Goal: Complete application form: Complete application form

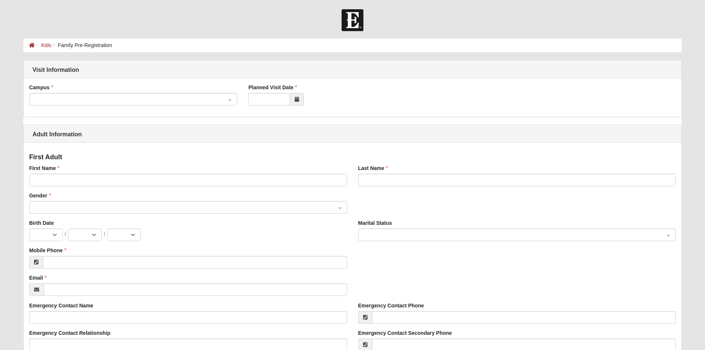
click at [147, 99] on span at bounding box center [130, 99] width 192 height 8
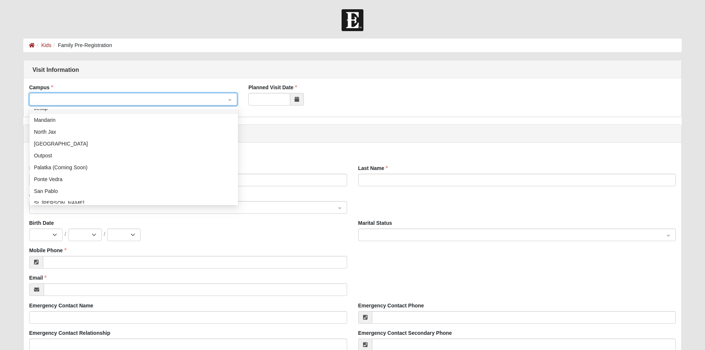
scroll to position [95, 0]
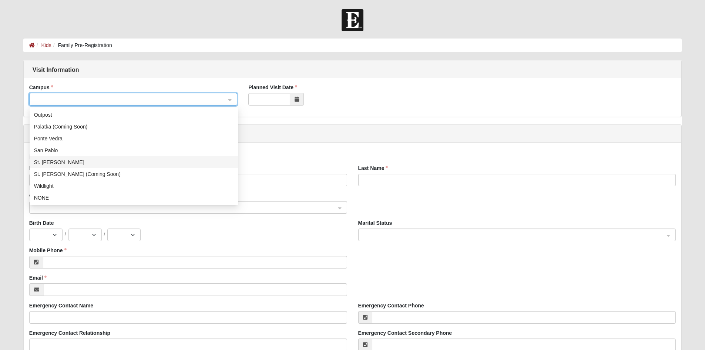
click at [52, 163] on div "St. [PERSON_NAME]" at bounding box center [133, 162] width 199 height 8
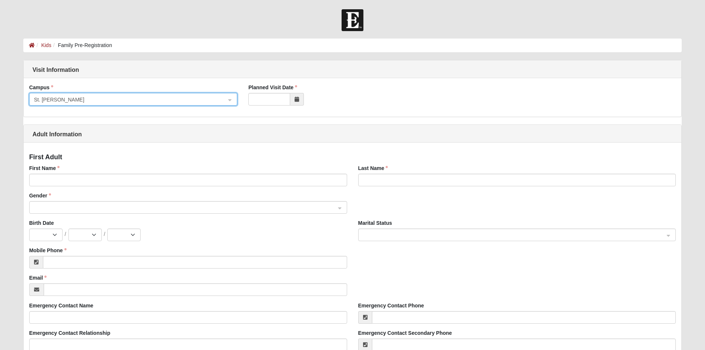
click at [300, 99] on span at bounding box center [297, 99] width 14 height 13
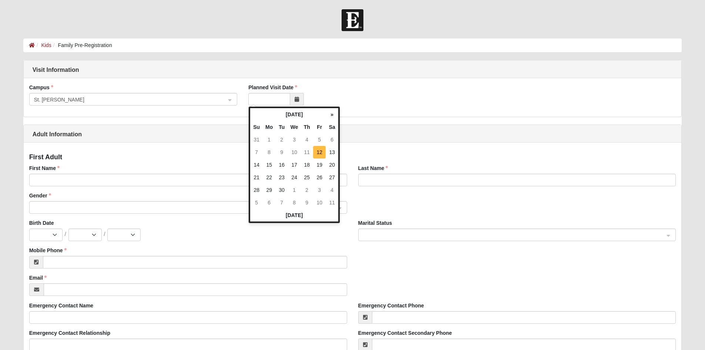
click at [320, 154] on td "12" at bounding box center [319, 152] width 13 height 13
type input "[DATE]"
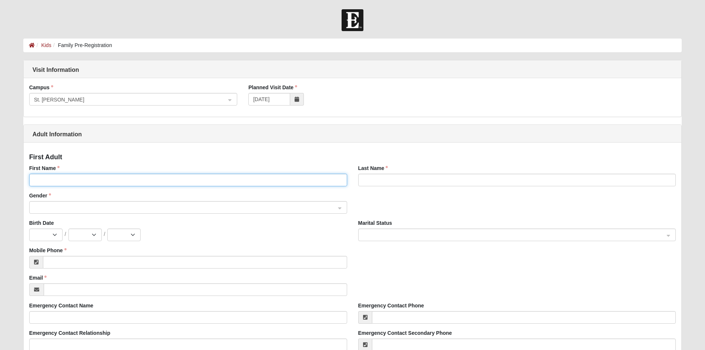
click at [87, 184] on input "First Name" at bounding box center [188, 180] width 318 height 13
click at [91, 181] on input "First Name" at bounding box center [188, 180] width 318 height 13
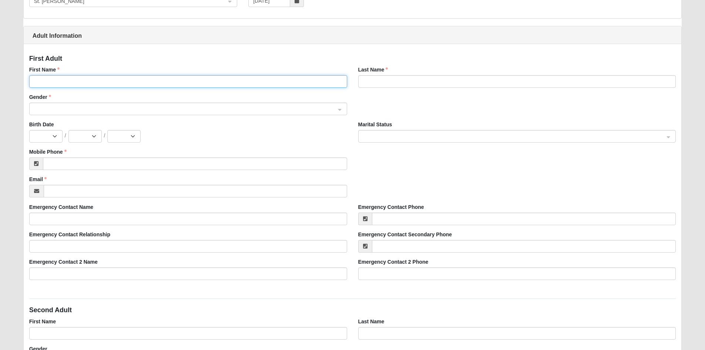
scroll to position [0, 0]
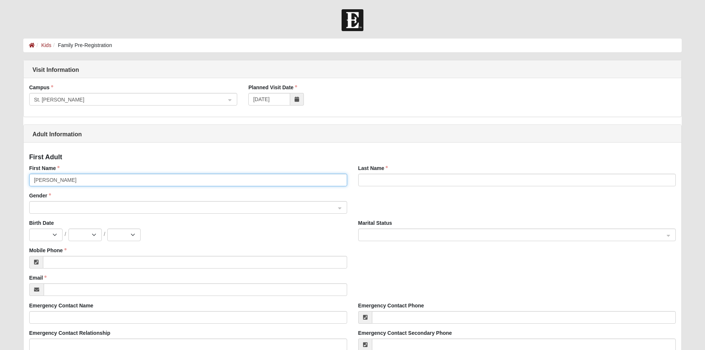
type input "[PERSON_NAME]"
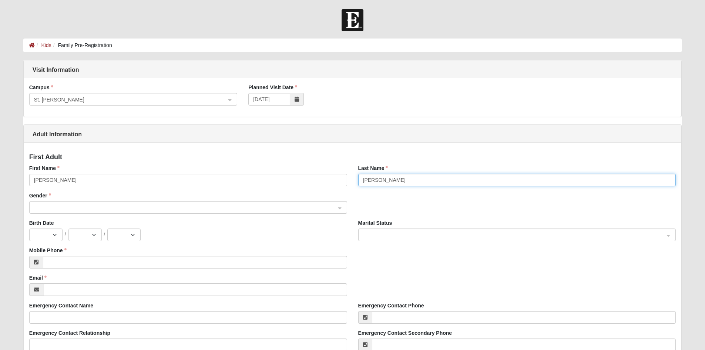
type input "[PERSON_NAME]"
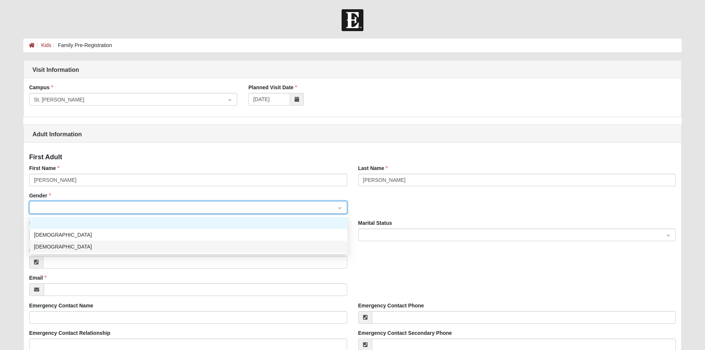
click at [90, 250] on div "[DEMOGRAPHIC_DATA]" at bounding box center [188, 246] width 309 height 8
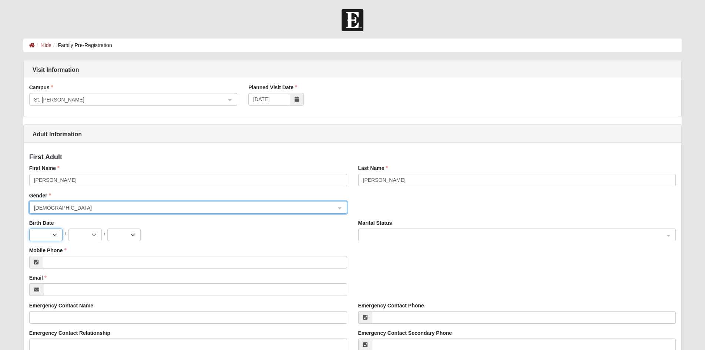
click at [47, 232] on select "Jan Feb Mar Apr May Jun [DATE] Aug Sep Oct Nov Dec" at bounding box center [45, 234] width 33 height 13
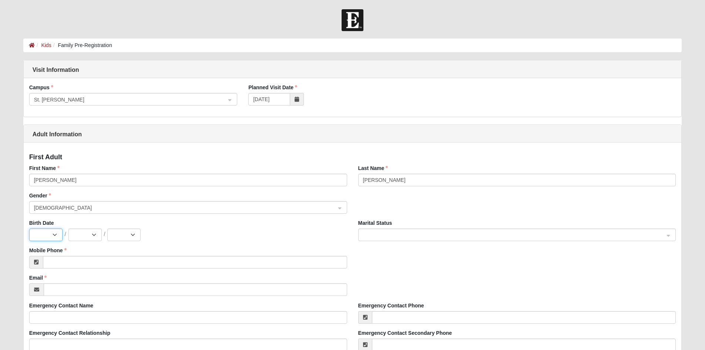
select select "9"
click at [29, 228] on select "Jan Feb Mar Apr May Jun [DATE] Aug Sep Oct Nov Dec" at bounding box center [45, 234] width 33 height 13
click at [91, 236] on select "1 2 3 4 5 6 7 8 9 10 11 12 13 14 15 16 17 18 19 20 21 22 23 24 25 26 27 28 29 30" at bounding box center [84, 234] width 33 height 13
select select "10"
click at [68, 228] on select "1 2 3 4 5 6 7 8 9 10 11 12 13 14 15 16 17 18 19 20 21 22 23 24 25 26 27 28 29 30" at bounding box center [84, 234] width 33 height 13
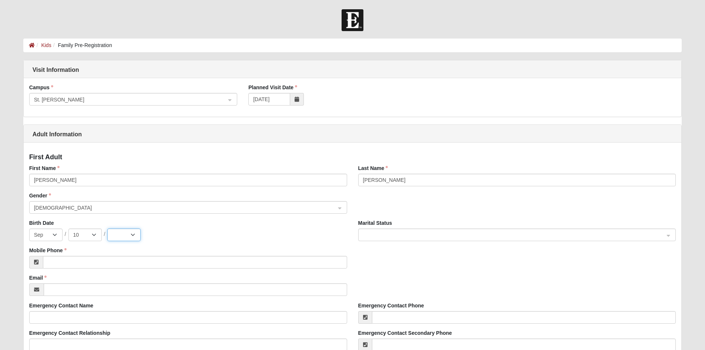
click at [129, 236] on select "2025 2024 2023 2022 2021 2020 2019 2018 2017 2016 2015 2014 2013 2012 2011 2010…" at bounding box center [123, 234] width 33 height 13
select select "1987"
click at [107, 228] on select "2025 2024 2023 2022 2021 2020 2019 2018 2017 2016 2015 2014 2013 2012 2011 2010…" at bounding box center [123, 234] width 33 height 13
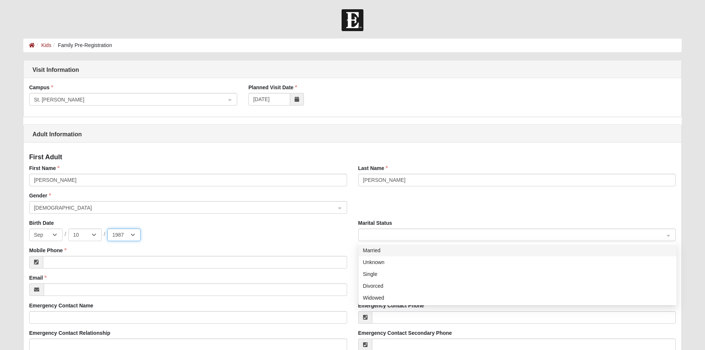
click at [394, 234] on span at bounding box center [514, 235] width 302 height 8
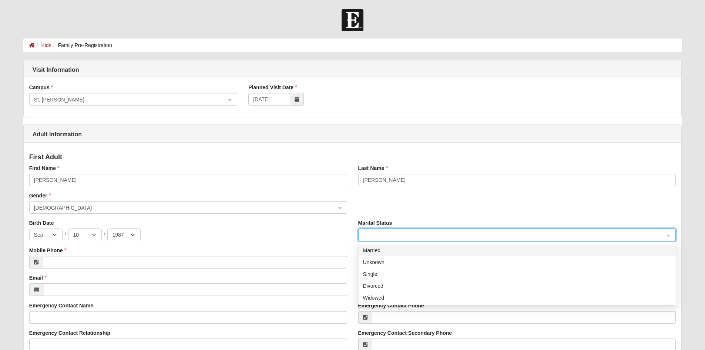
click at [389, 250] on div "Married" at bounding box center [517, 250] width 309 height 8
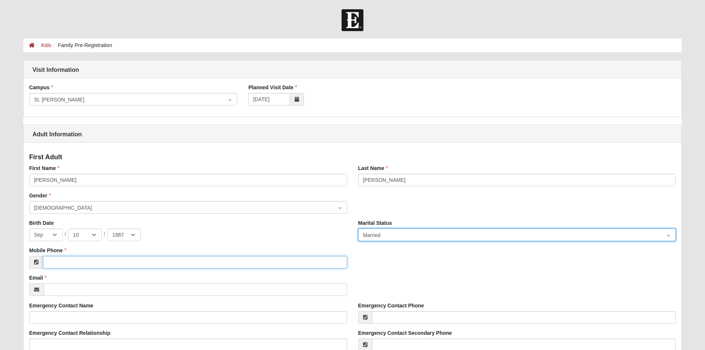
click at [153, 264] on input "Mobile Phone" at bounding box center [195, 262] width 304 height 13
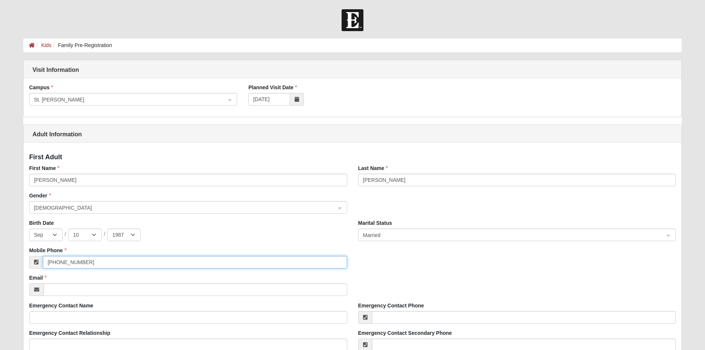
type input "[PHONE_NUMBER]"
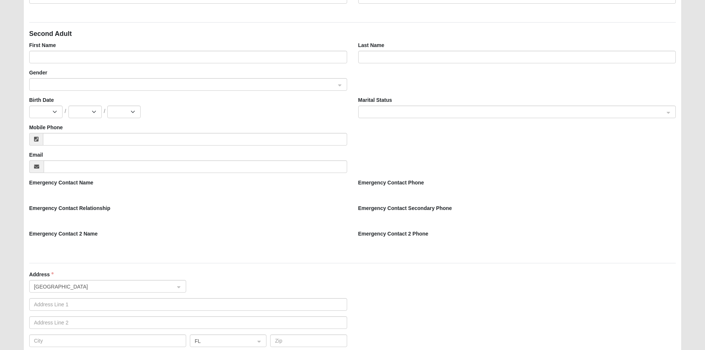
scroll to position [518, 0]
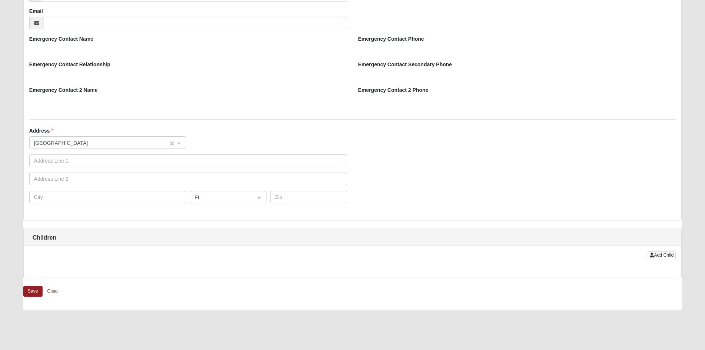
type input "[EMAIL_ADDRESS][DOMAIN_NAME]"
click at [125, 138] on input "search" at bounding box center [105, 142] width 143 height 11
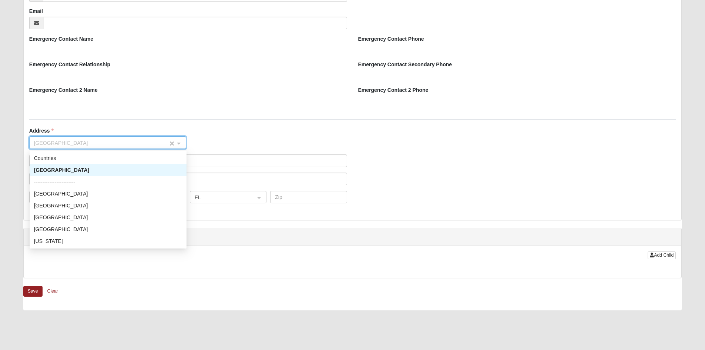
click at [125, 138] on input "search" at bounding box center [105, 142] width 143 height 11
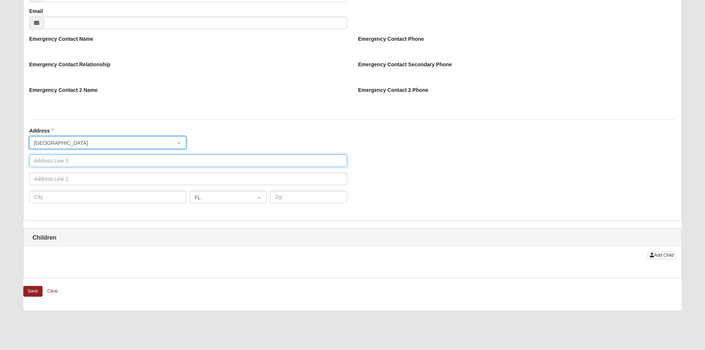
click at [120, 163] on input "text" at bounding box center [188, 160] width 318 height 13
type input "[STREET_ADDRESS][PERSON_NAME]"
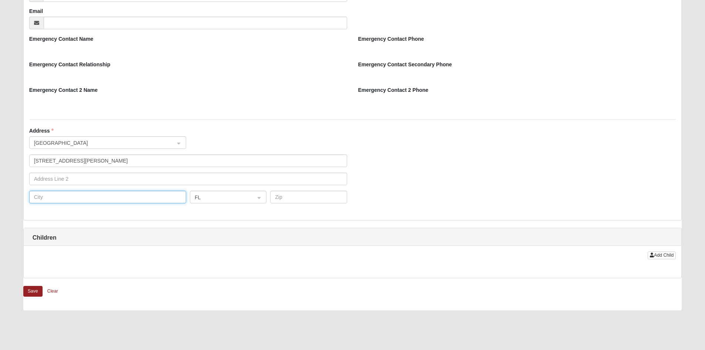
click at [134, 200] on input "text" at bounding box center [107, 197] width 157 height 13
type input "Saint [PERSON_NAME]"
type input "32259"
click at [665, 255] on span "Add Child" at bounding box center [664, 254] width 20 height 5
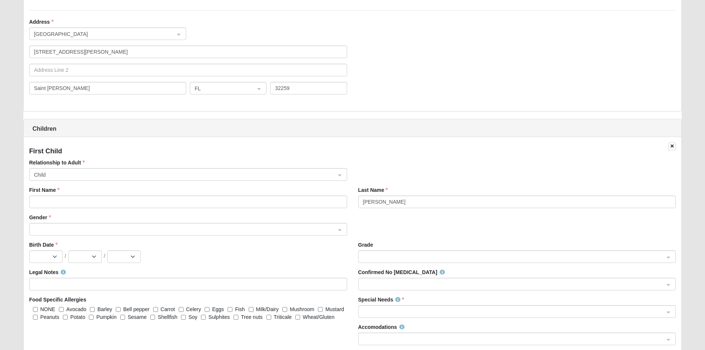
scroll to position [666, 0]
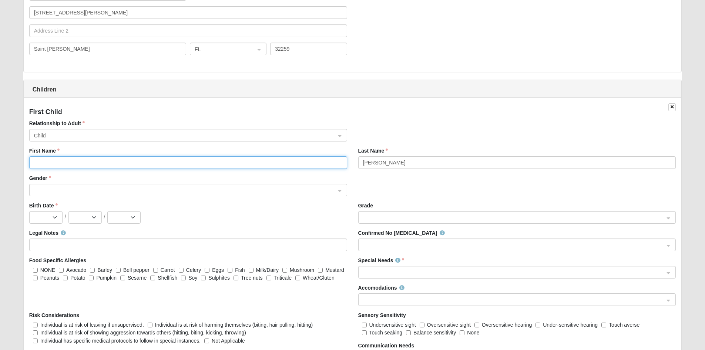
click at [165, 161] on input "First Name" at bounding box center [188, 162] width 318 height 13
type input "a"
type input "A"
type input "Autumn"
click at [264, 188] on span at bounding box center [185, 190] width 302 height 8
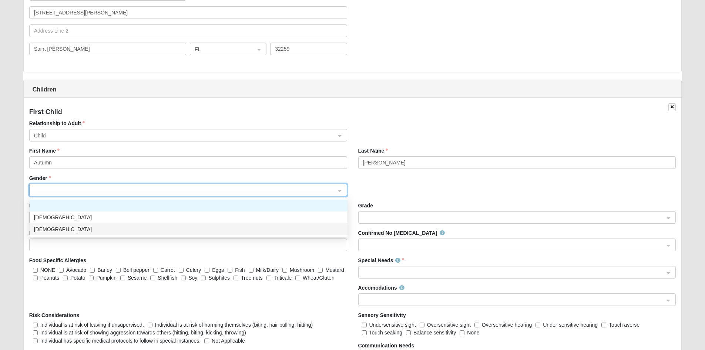
click at [231, 226] on div "[DEMOGRAPHIC_DATA]" at bounding box center [188, 229] width 309 height 8
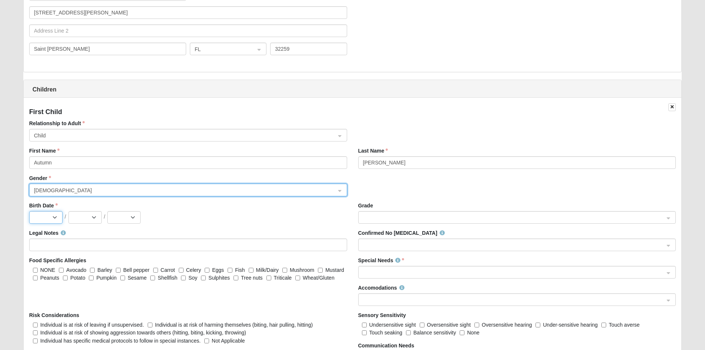
click at [38, 215] on select "Jan Feb Mar Apr May Jun [DATE] Aug Sep Oct Nov Dec" at bounding box center [45, 217] width 33 height 13
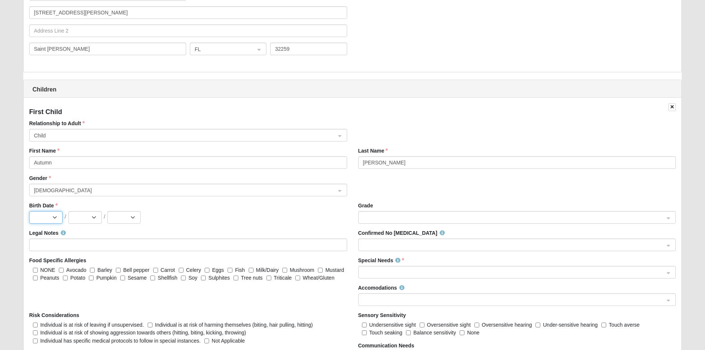
select select "5"
click at [29, 211] on select "Jan Feb Mar Apr May Jun [DATE] Aug Sep Oct Nov Dec" at bounding box center [45, 217] width 33 height 13
click at [91, 217] on select "1 2 3 4 5 6 7 8 9 10 11 12 13 14 15 16 17 18 19 20 21 22 23 24 25 26 27 28 29 3…" at bounding box center [84, 217] width 33 height 13
select select "19"
click at [68, 211] on select "1 2 3 4 5 6 7 8 9 10 11 12 13 14 15 16 17 18 19 20 21 22 23 24 25 26 27 28 29 3…" at bounding box center [84, 217] width 33 height 13
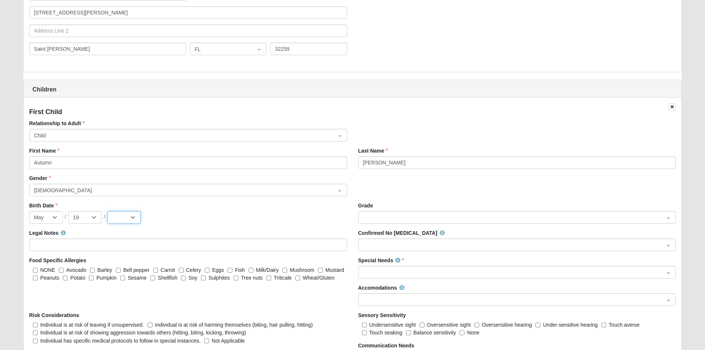
click at [135, 221] on select "2025 2024 2023 2022 2021 2020 2019 2018 2017 2016 2015 2014 2013 2012 2011 2010…" at bounding box center [123, 217] width 33 height 13
select select "2015"
click at [107, 211] on select "2025 2024 2023 2022 2021 2020 2019 2018 2017 2016 2015 2014 2013 2012 2011 2010…" at bounding box center [123, 217] width 33 height 13
click at [369, 215] on span at bounding box center [514, 217] width 302 height 8
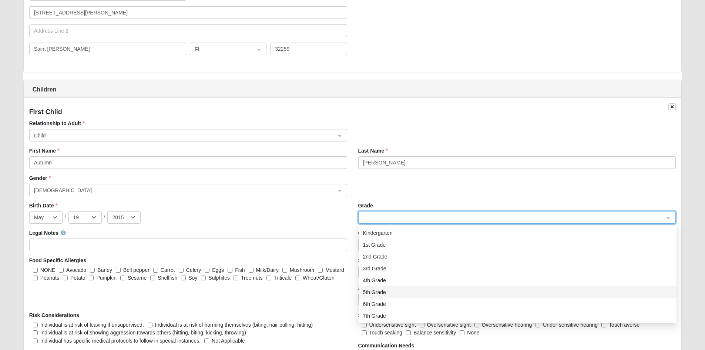
click at [381, 293] on div "5th Grade" at bounding box center [517, 292] width 309 height 8
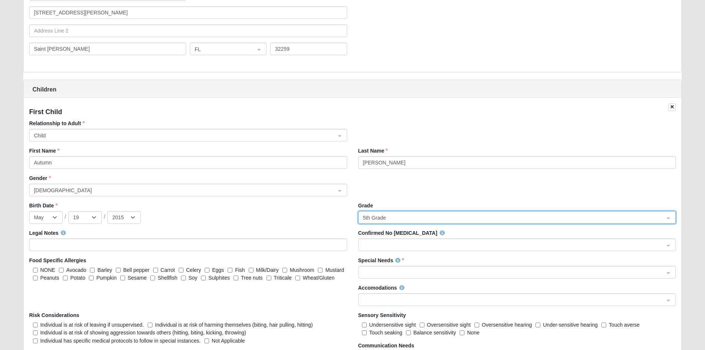
click at [373, 239] on input "search" at bounding box center [515, 244] width 304 height 11
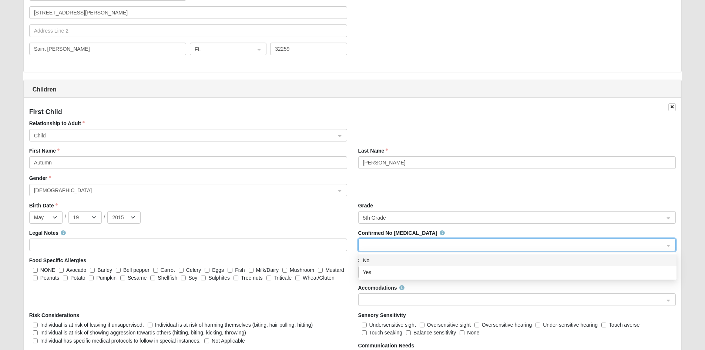
click at [375, 260] on div "No" at bounding box center [517, 260] width 309 height 8
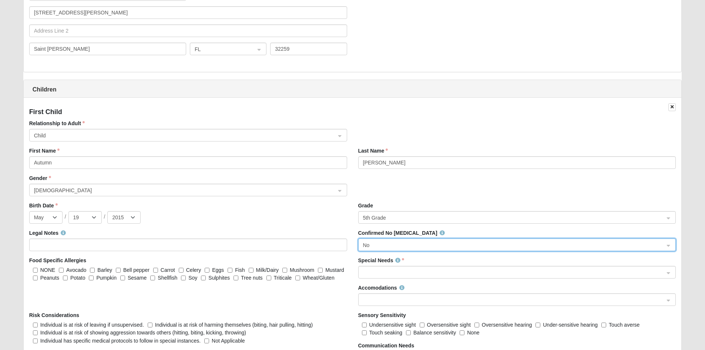
click at [378, 271] on span at bounding box center [514, 272] width 302 height 8
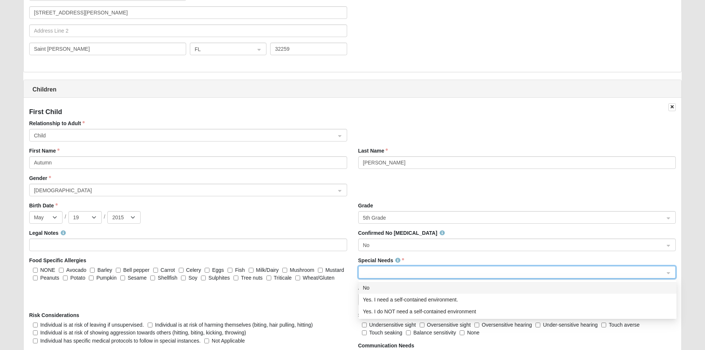
click at [382, 288] on div "No" at bounding box center [517, 287] width 309 height 8
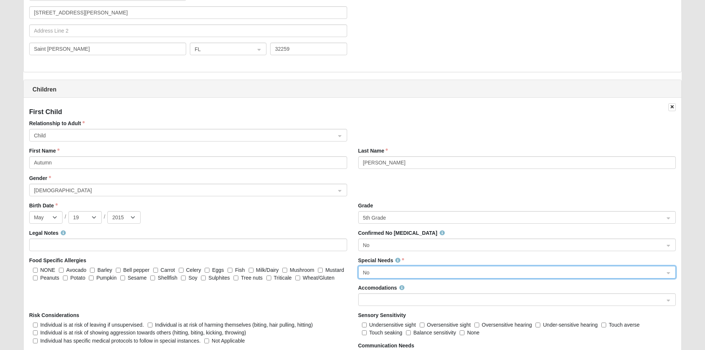
click at [383, 302] on span at bounding box center [514, 300] width 302 height 8
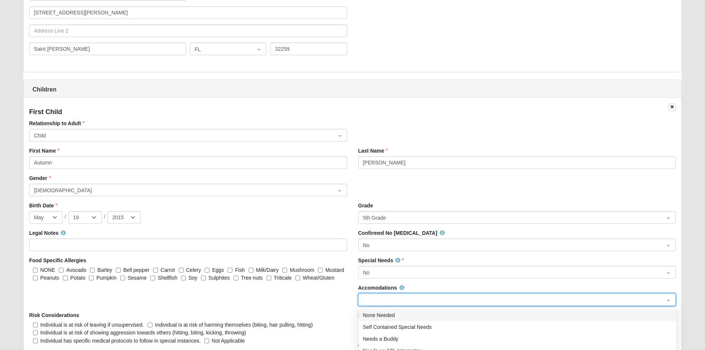
click at [381, 311] on div "None Needed" at bounding box center [517, 315] width 309 height 8
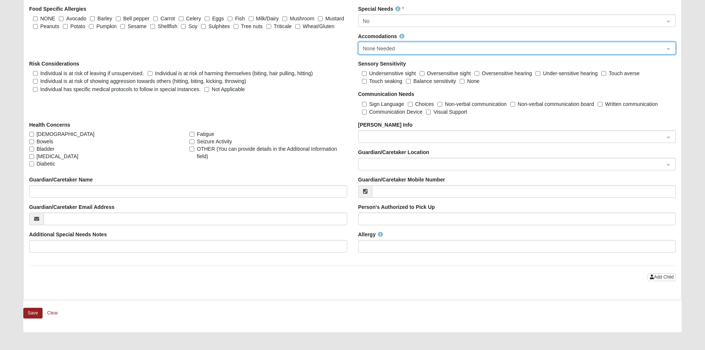
scroll to position [925, 0]
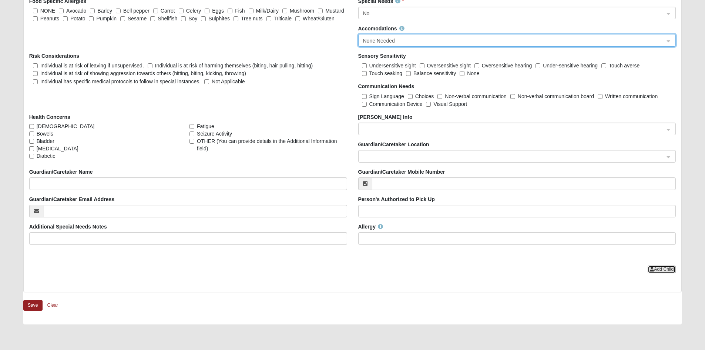
click at [659, 270] on span "Add Child" at bounding box center [664, 268] width 20 height 5
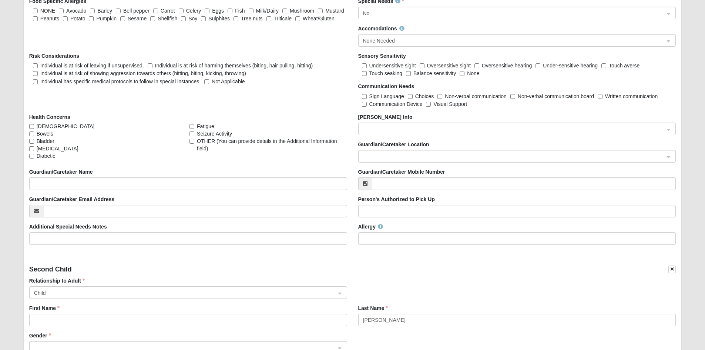
scroll to position [1110, 0]
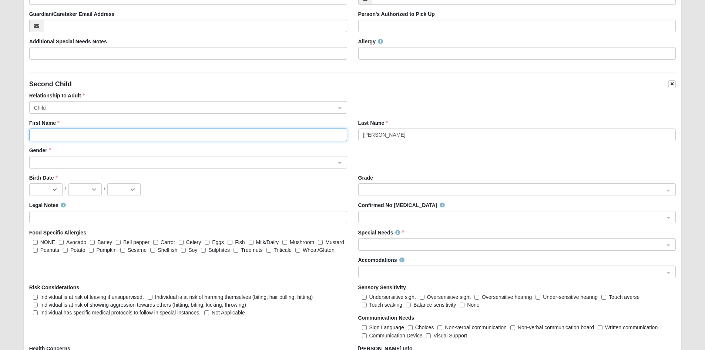
click at [61, 131] on input "First Name" at bounding box center [188, 134] width 318 height 13
type input "[PERSON_NAME]"
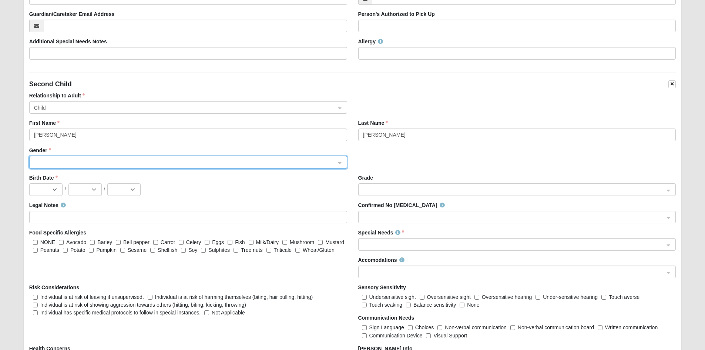
click at [47, 164] on span at bounding box center [185, 162] width 302 height 8
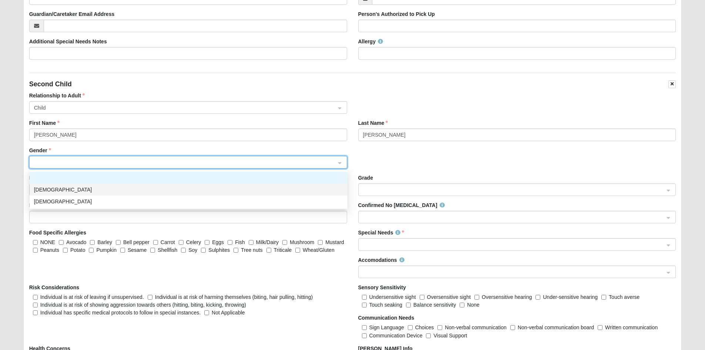
click at [55, 192] on div "[DEMOGRAPHIC_DATA]" at bounding box center [188, 189] width 309 height 8
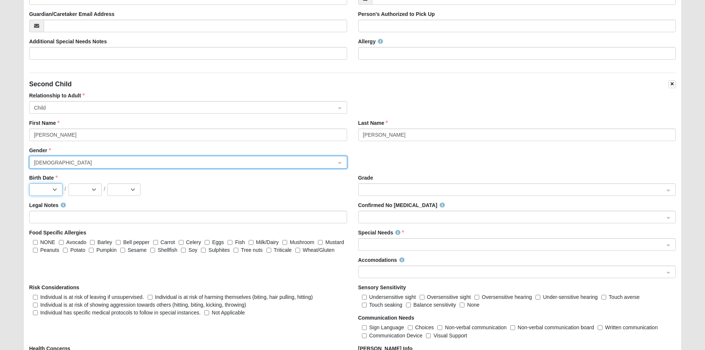
click at [51, 185] on select "Jan Feb Mar Apr May Jun [DATE] Aug Sep Oct Nov Dec" at bounding box center [45, 189] width 33 height 13
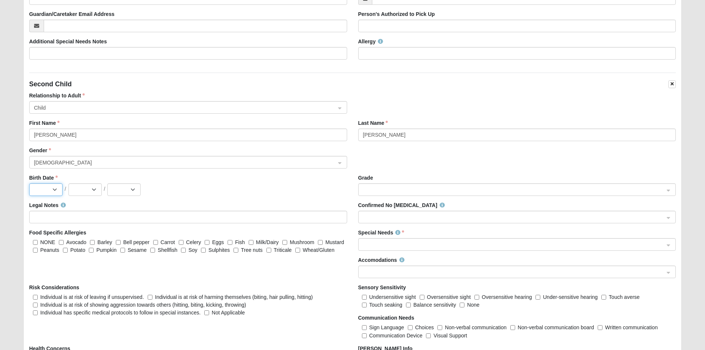
select select "9"
click at [29, 183] on select "Jan Feb Mar Apr May Jun [DATE] Aug Sep Oct Nov Dec" at bounding box center [45, 189] width 33 height 13
click at [93, 191] on select "1 2 3 4 5 6 7 8 9 10 11 12 13 14 15 16 17 18 19 20 21 22 23 24 25 26 27 28 29 30" at bounding box center [84, 189] width 33 height 13
select select "9"
click at [68, 183] on select "1 2 3 4 5 6 7 8 9 10 11 12 13 14 15 16 17 18 19 20 21 22 23 24 25 26 27 28 29 30" at bounding box center [84, 189] width 33 height 13
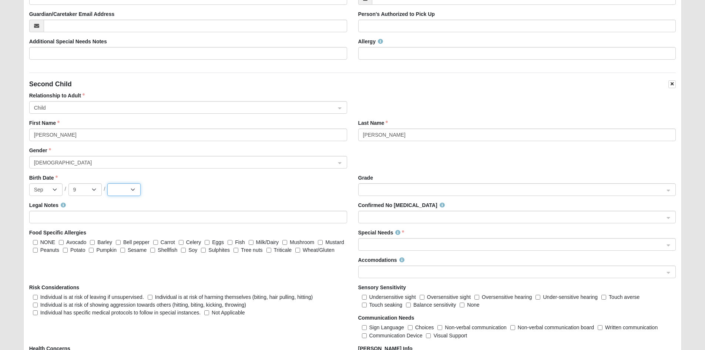
click at [125, 184] on select "2025 2024 2023 2022 2021 2020 2019 2018 2017 2016 2015 2014 2013 2012 2011 2010…" at bounding box center [123, 189] width 33 height 13
select select "2019"
click at [107, 183] on select "2025 2024 2023 2022 2021 2020 2019 2018 2017 2016 2015 2014 2013 2012 2011 2010…" at bounding box center [123, 189] width 33 height 13
click at [420, 241] on span at bounding box center [514, 245] width 302 height 8
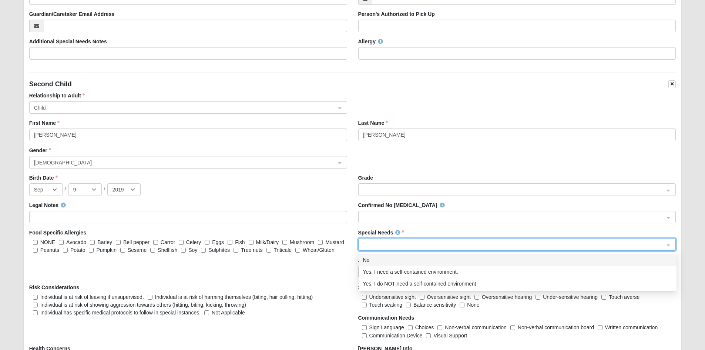
click at [391, 257] on div "No" at bounding box center [517, 260] width 309 height 8
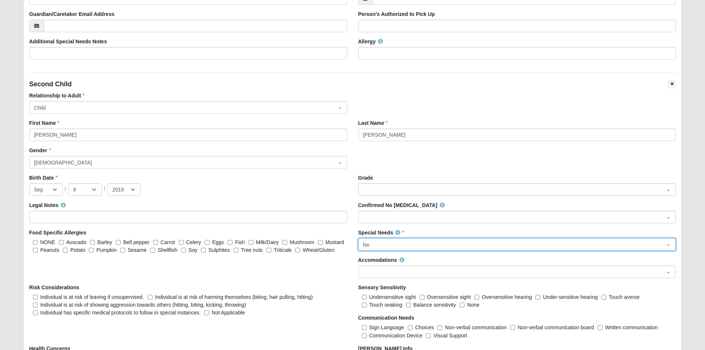
click at [403, 215] on span at bounding box center [514, 217] width 302 height 8
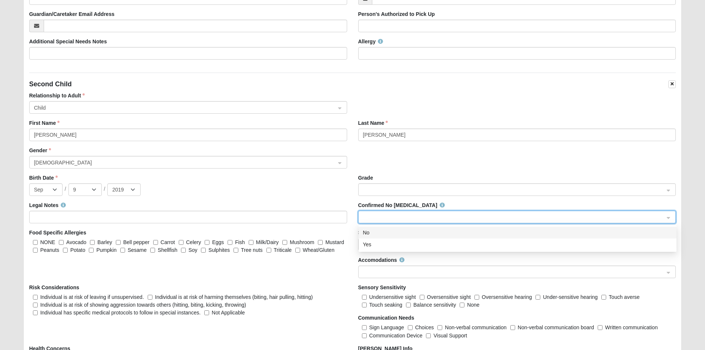
click at [388, 238] on div "No" at bounding box center [518, 232] width 318 height 12
click at [388, 192] on span at bounding box center [514, 190] width 302 height 8
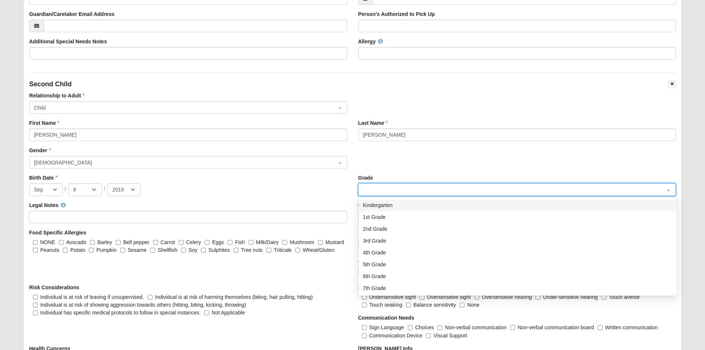
click at [384, 206] on div "Kindergarten" at bounding box center [517, 205] width 309 height 8
click at [318, 263] on div "Legal Notes Confirmed No [MEDICAL_DATA] No False True No Yes Food Specific [MED…" at bounding box center [353, 341] width 658 height 280
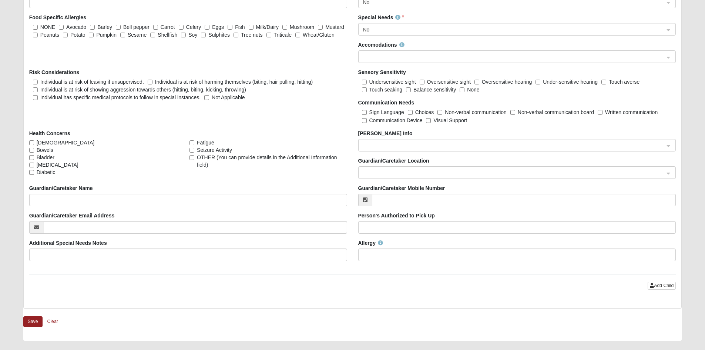
scroll to position [1332, 0]
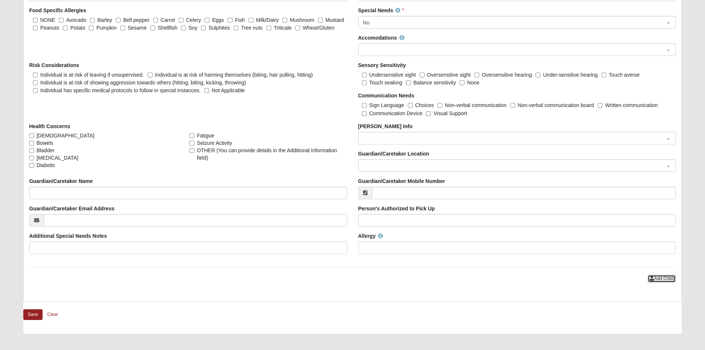
click at [665, 281] on button "Add Child" at bounding box center [662, 279] width 28 height 8
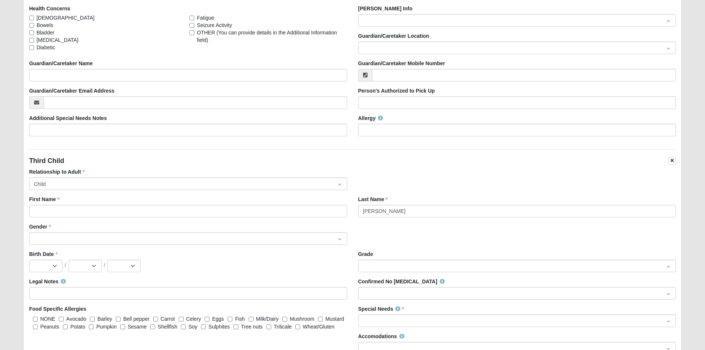
scroll to position [1480, 0]
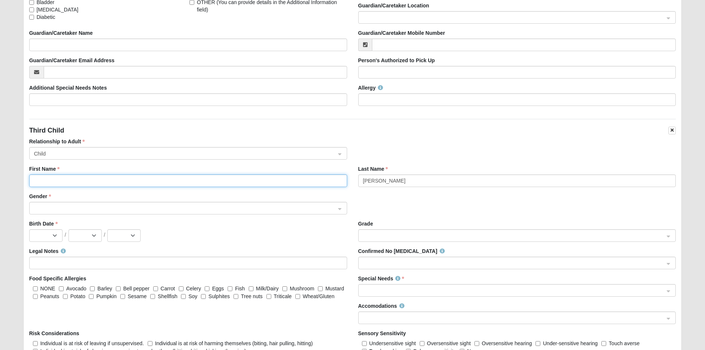
click at [64, 178] on input "First Name" at bounding box center [188, 180] width 318 height 13
type input "[PERSON_NAME]"
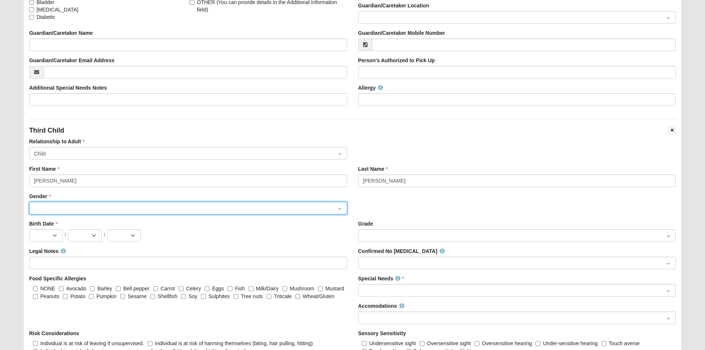
click at [78, 202] on input "search" at bounding box center [186, 207] width 304 height 11
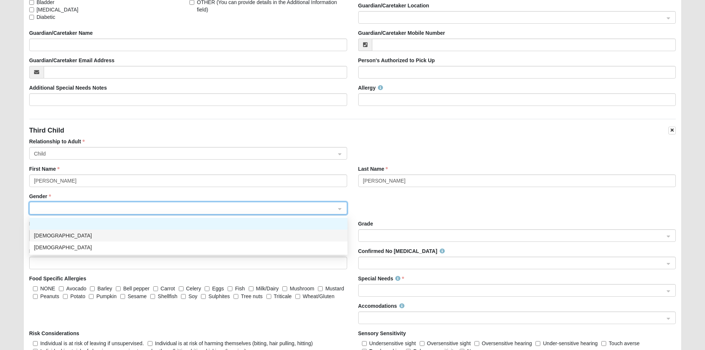
click at [68, 237] on div "[DEMOGRAPHIC_DATA]" at bounding box center [188, 235] width 309 height 8
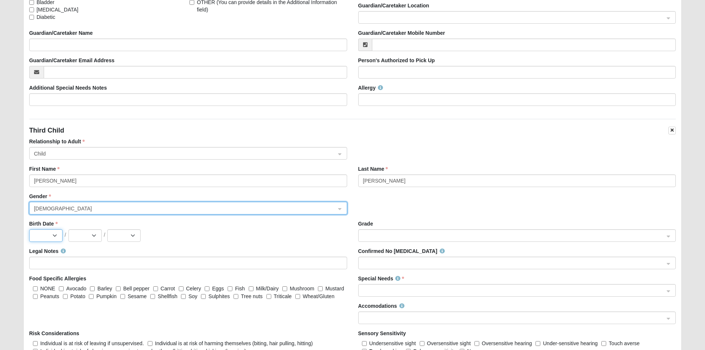
click at [50, 237] on select "Jan Feb Mar Apr May Jun [DATE] Aug Sep Oct Nov Dec" at bounding box center [45, 235] width 33 height 13
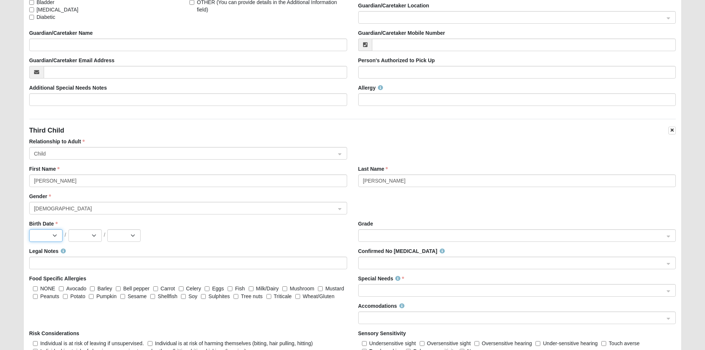
select select "6"
click at [29, 229] on select "Jan Feb Mar Apr May Jun [DATE] Aug Sep Oct Nov Dec" at bounding box center [45, 235] width 33 height 13
click at [87, 233] on select "1 2 3 4 5 6 7 8 9 10 11 12 13 14 15 16 17 18 19 20 21 22 23 24 25 26 27 28 29 30" at bounding box center [84, 235] width 33 height 13
select select "16"
click at [68, 229] on select "1 2 3 4 5 6 7 8 9 10 11 12 13 14 15 16 17 18 19 20 21 22 23 24 25 26 27 28 29 30" at bounding box center [84, 235] width 33 height 13
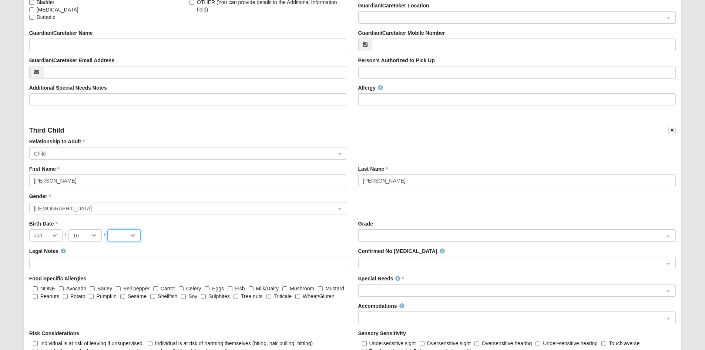
click at [120, 240] on select "2025 2024 2023 2022 2021 2020 2019 2018 2017 2016 2015 2014 2013 2012 2011 2010…" at bounding box center [123, 235] width 33 height 13
select select "2022"
click at [107, 229] on select "2025 2024 2023 2022 2021 2020 2019 2018 2017 2016 2015 2014 2013 2012 2011 2010…" at bounding box center [123, 235] width 33 height 13
click at [452, 265] on span at bounding box center [514, 263] width 302 height 8
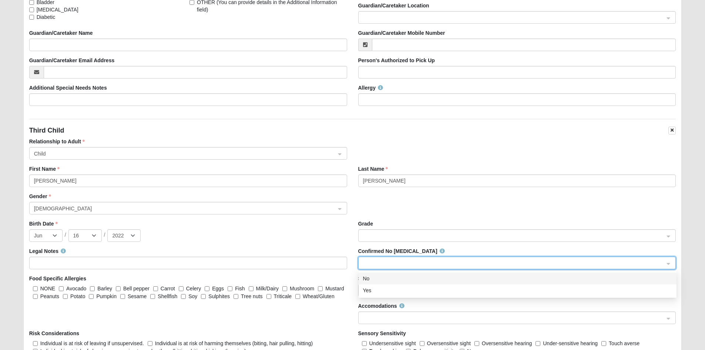
click at [422, 274] on div "No" at bounding box center [517, 278] width 309 height 8
click at [423, 283] on div "Special Needs" at bounding box center [517, 286] width 318 height 22
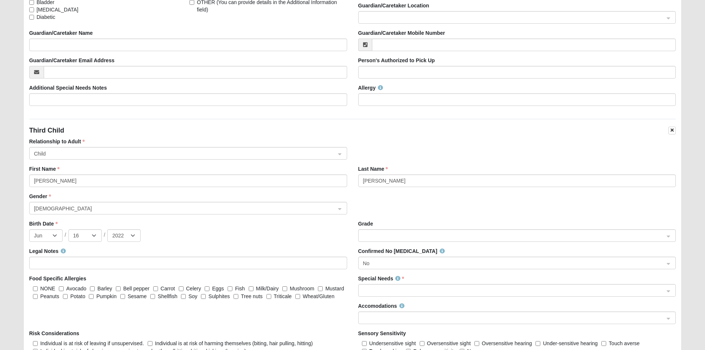
click at [423, 291] on span at bounding box center [514, 290] width 302 height 8
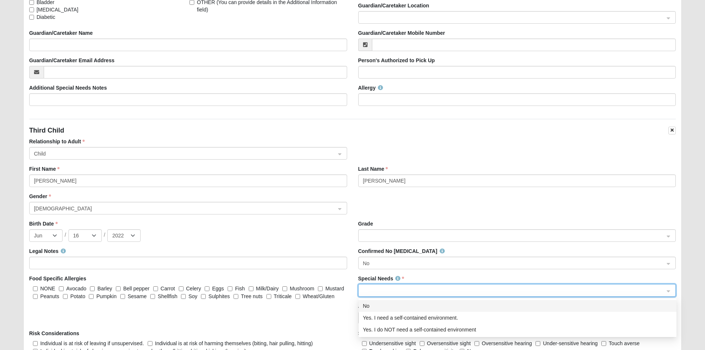
click at [401, 301] on div "No" at bounding box center [518, 306] width 318 height 12
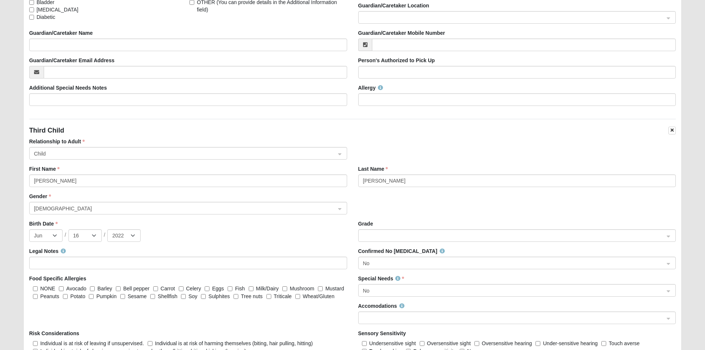
click at [395, 232] on span at bounding box center [514, 236] width 302 height 8
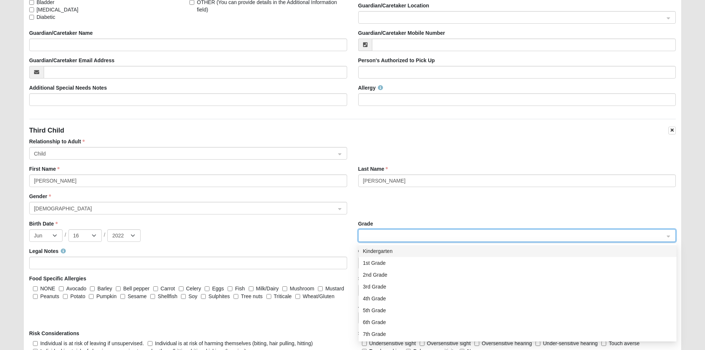
click at [395, 232] on span at bounding box center [514, 236] width 302 height 8
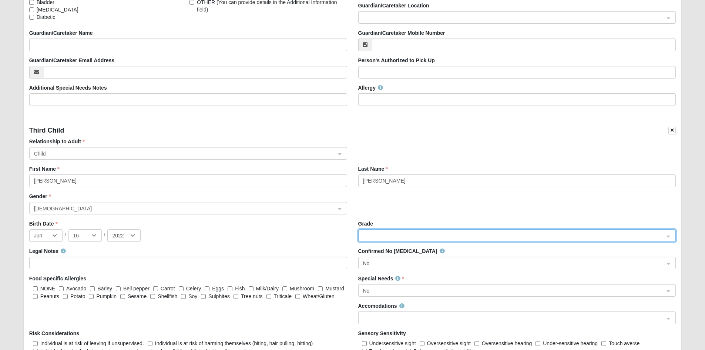
click at [285, 229] on div "Birth Date Jan Feb Mar Apr May Jun [DATE] Aug Sep Oct Nov [DATE] 2 3 4 5 6 7 8 …" at bounding box center [188, 231] width 318 height 22
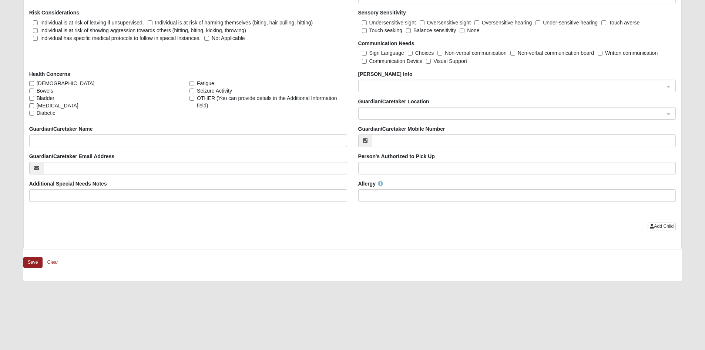
scroll to position [1833, 0]
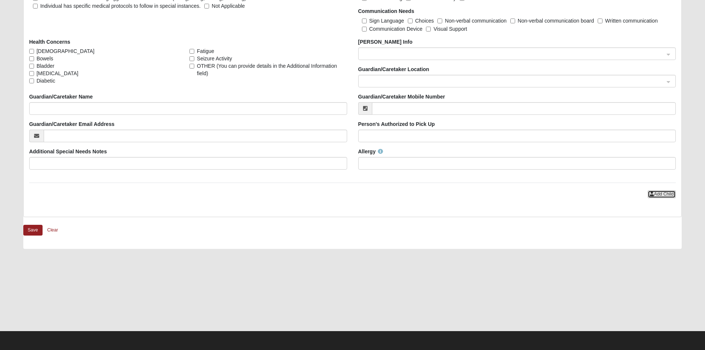
click at [654, 191] on span "Add Child" at bounding box center [664, 193] width 20 height 5
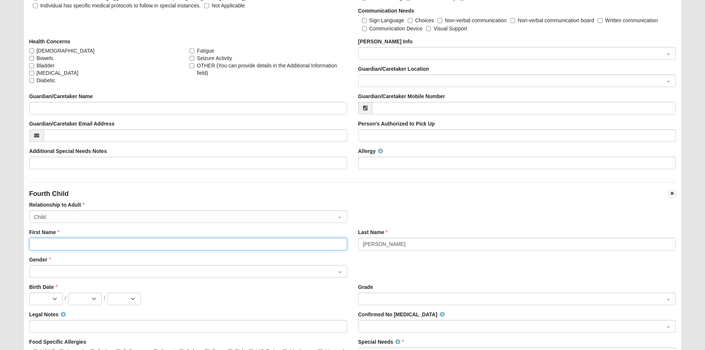
click at [75, 245] on input "First Name" at bounding box center [188, 244] width 318 height 13
click at [89, 274] on span at bounding box center [185, 272] width 302 height 8
type input "[PERSON_NAME]"
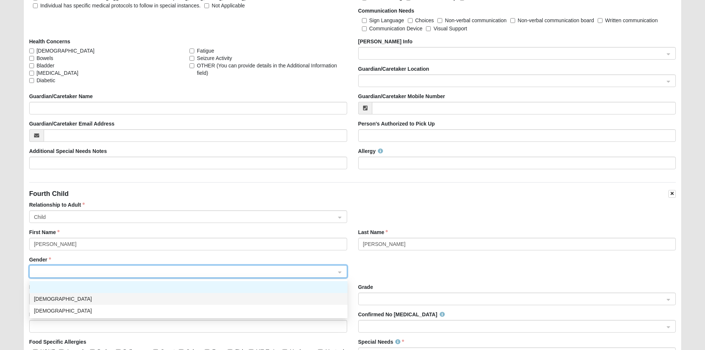
click at [90, 300] on div "[DEMOGRAPHIC_DATA]" at bounding box center [188, 299] width 309 height 8
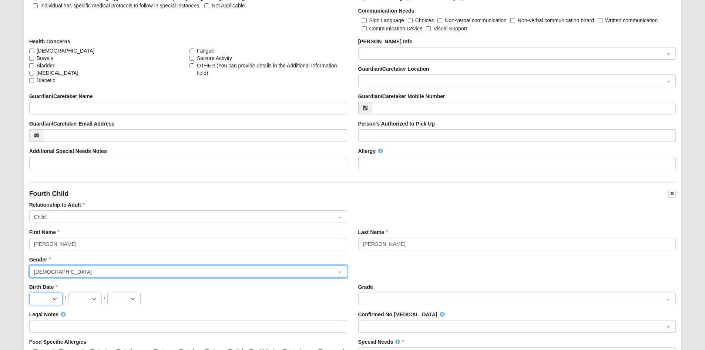
click at [44, 299] on select "Jan Feb Mar Apr May Jun [DATE] Aug Sep Oct Nov Dec" at bounding box center [45, 298] width 33 height 13
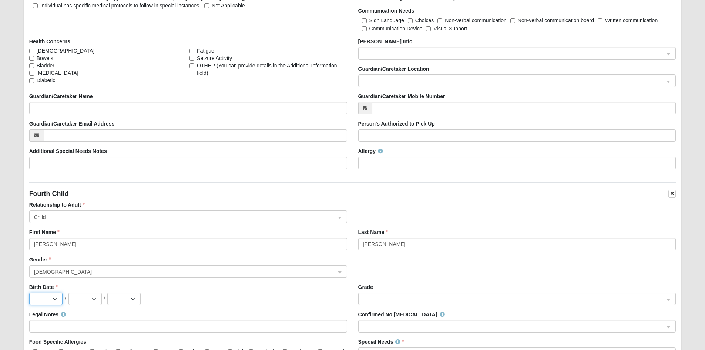
select select "8"
click at [29, 293] on select "Jan Feb Mar Apr May Jun [DATE] Aug Sep Oct Nov Dec" at bounding box center [45, 298] width 33 height 13
click at [90, 297] on select "1 2 3 4 5 6 7 8 9 10 11 12 13 14 15 16 17 18 19 20 21 22 23 24 25 26 27 28 29 3…" at bounding box center [84, 298] width 33 height 13
select select "4"
click at [68, 293] on select "1 2 3 4 5 6 7 8 9 10 11 12 13 14 15 16 17 18 19 20 21 22 23 24 25 26 27 28 29 3…" at bounding box center [84, 298] width 33 height 13
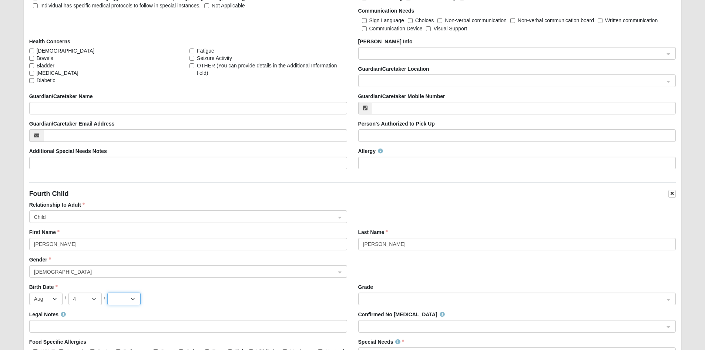
click at [132, 299] on select "2025 2024 2023 2022 2021 2020 2019 2018 2017 2016 2015 2014 2013 2012 2011 2010…" at bounding box center [123, 298] width 33 height 13
select select "2024"
click at [107, 293] on select "2025 2024 2023 2022 2021 2020 2019 2018 2017 2016 2015 2014 2013 2012 2011 2010…" at bounding box center [123, 298] width 33 height 13
click at [340, 309] on div "Birth Date Jan Feb Mar Apr May Jun [DATE] Aug Sep Oct Nov [DATE] 2 3 4 5 6 7 8 …" at bounding box center [188, 296] width 329 height 27
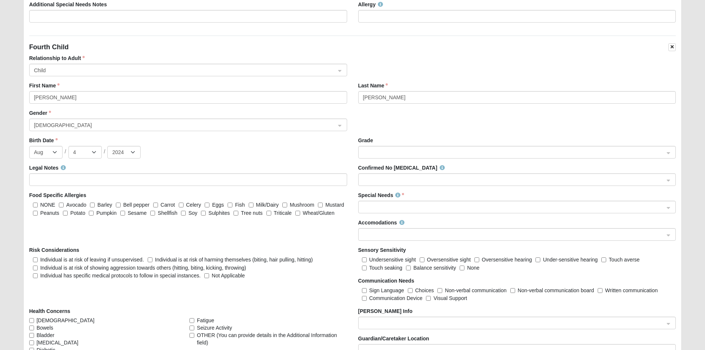
scroll to position [1981, 0]
click at [363, 178] on input "search" at bounding box center [515, 177] width 304 height 11
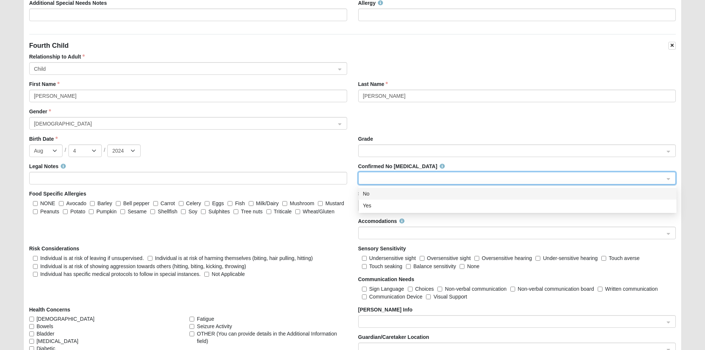
click at [369, 193] on div "No" at bounding box center [517, 193] width 309 height 8
click at [379, 204] on span at bounding box center [514, 206] width 302 height 8
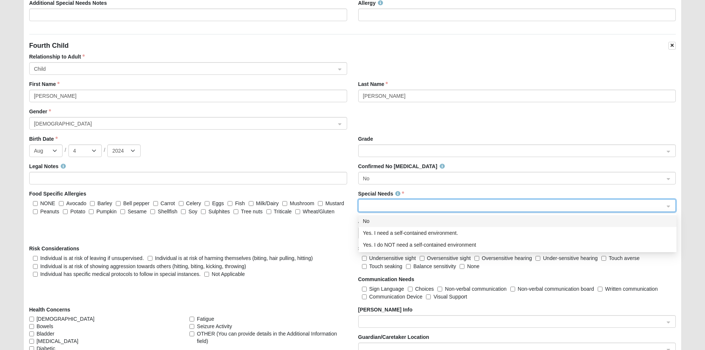
click at [371, 220] on div "No" at bounding box center [517, 221] width 309 height 8
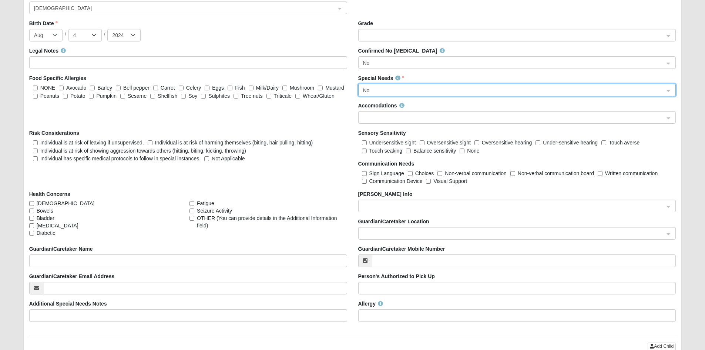
scroll to position [2203, 0]
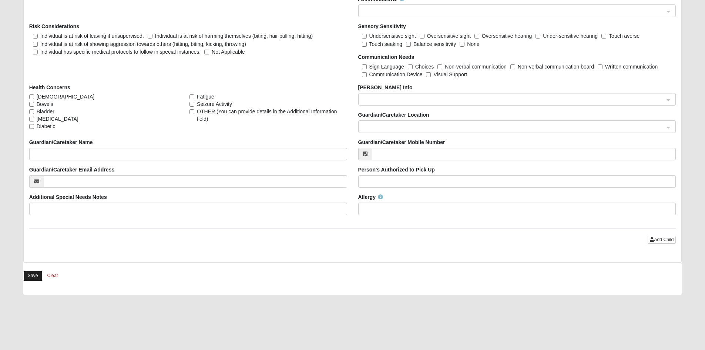
click at [27, 273] on button "Save" at bounding box center [32, 275] width 19 height 11
